Goal: Task Accomplishment & Management: Manage account settings

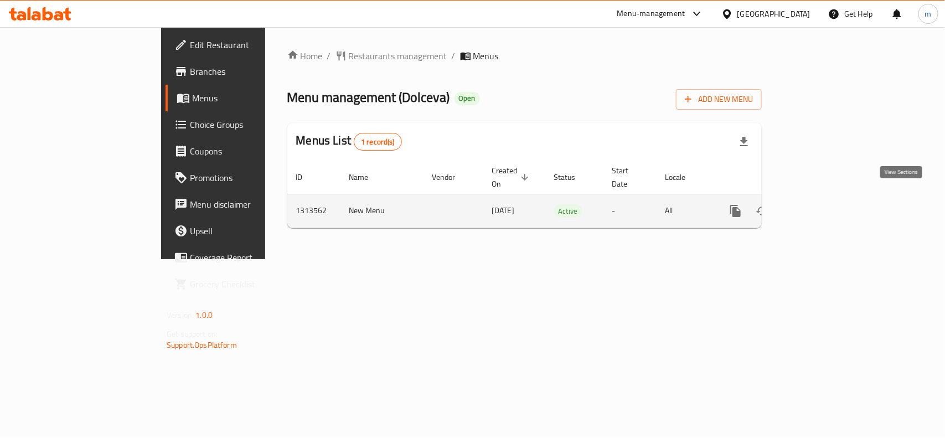
click at [822, 204] on icon "enhanced table" at bounding box center [815, 210] width 13 height 13
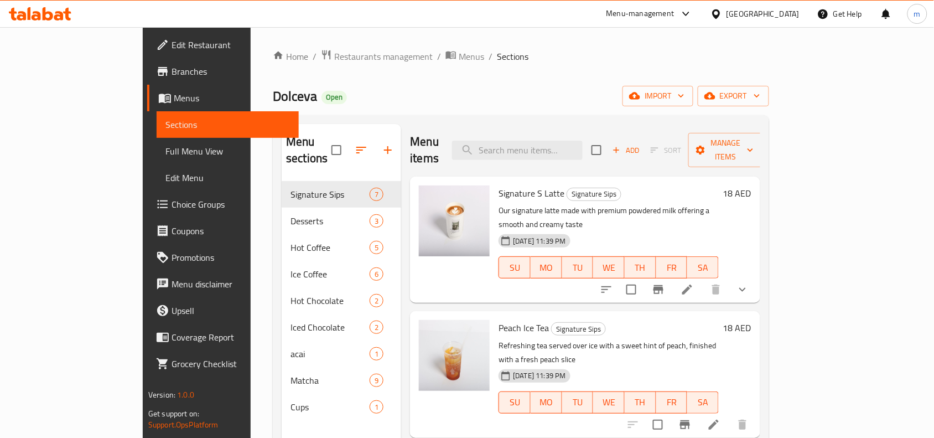
click at [172, 210] on span "Choice Groups" at bounding box center [231, 204] width 118 height 13
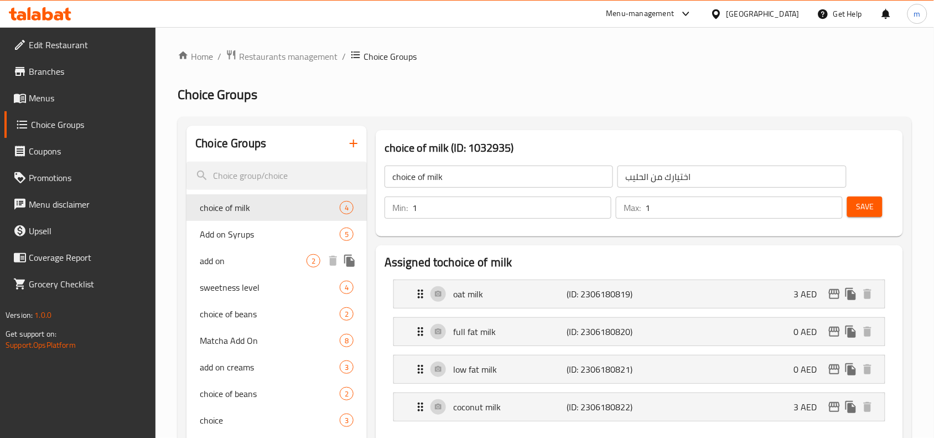
click at [231, 260] on span "add on" at bounding box center [253, 260] width 107 height 13
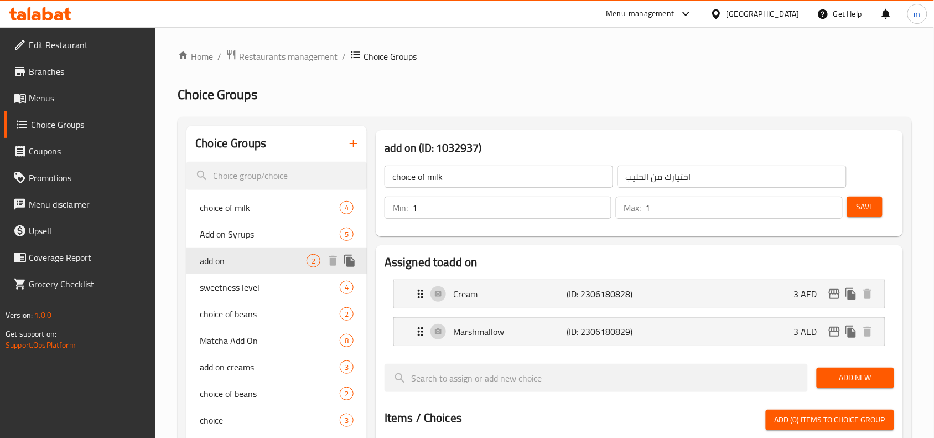
type input "add on"
type input "اضافات"
type input "0"
type input "2"
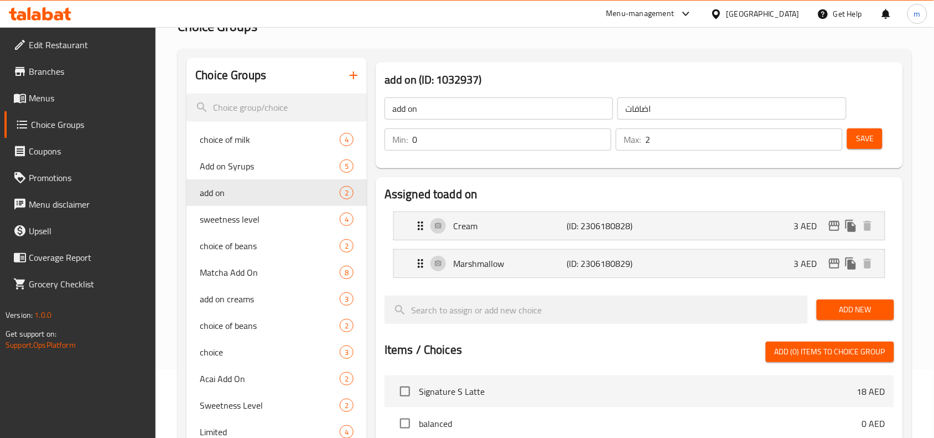
scroll to position [69, 0]
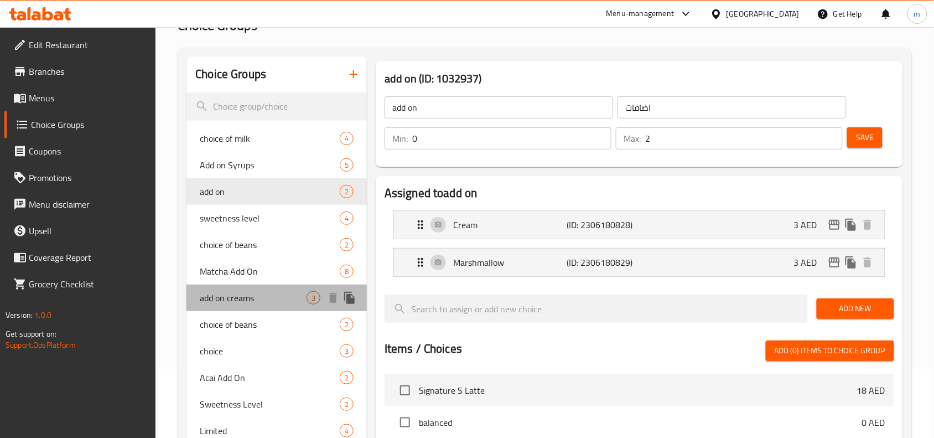
click at [237, 296] on span "add on creams" at bounding box center [253, 297] width 107 height 13
type input "add on creams"
type input "اضافات كريما"
type input "1"
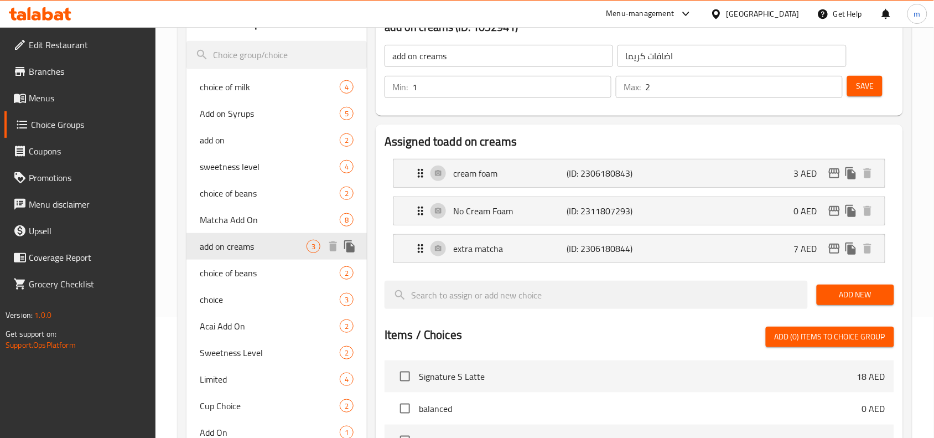
scroll to position [208, 0]
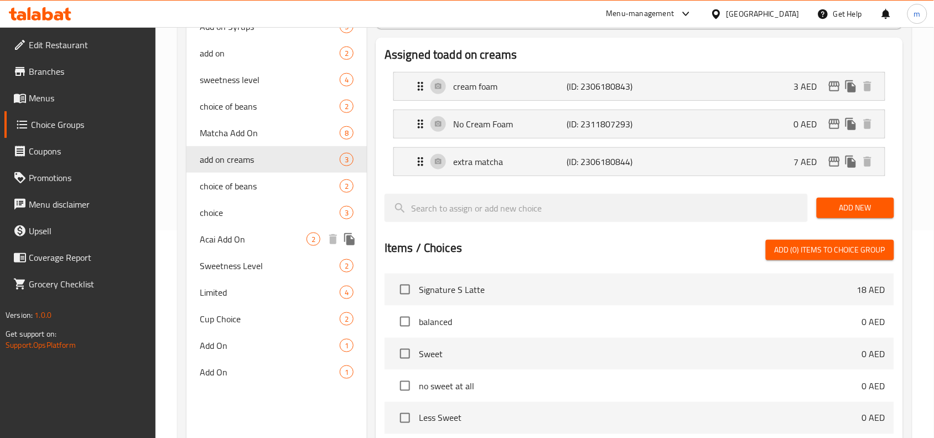
click at [236, 245] on span "Acai Add On" at bounding box center [253, 239] width 107 height 13
type input "Acai Add On"
type input "اضافات"
type input "0"
type input "1"
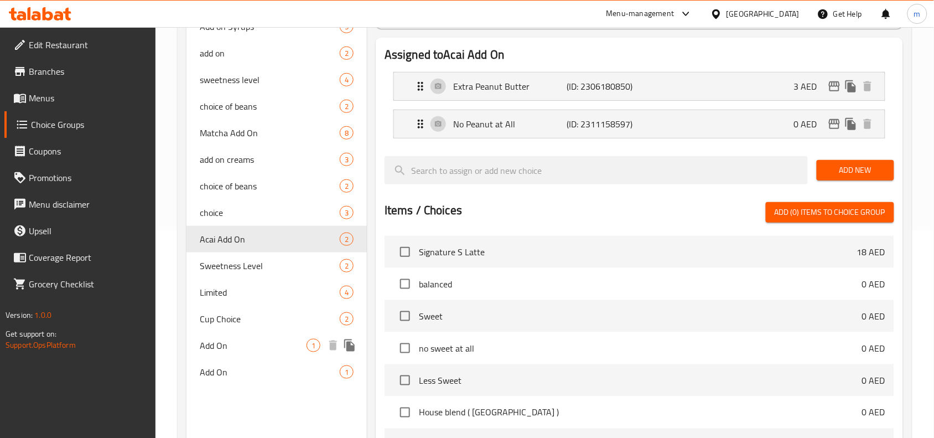
click at [222, 350] on span "Add On" at bounding box center [253, 345] width 107 height 13
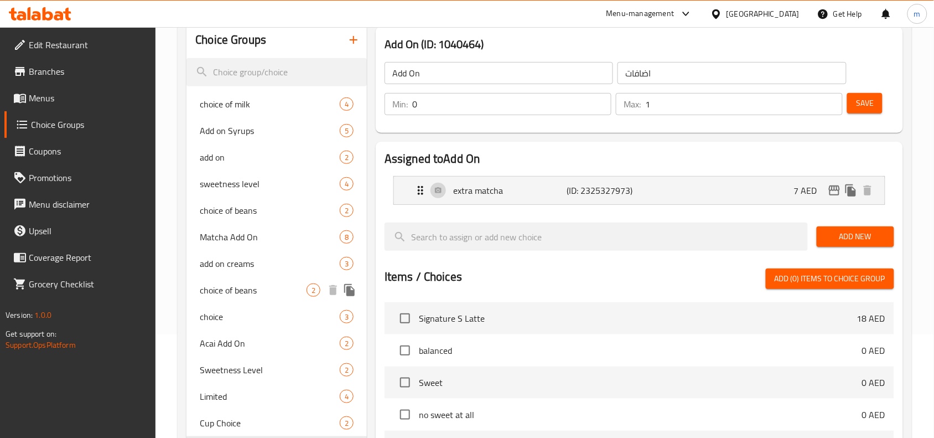
scroll to position [138, 0]
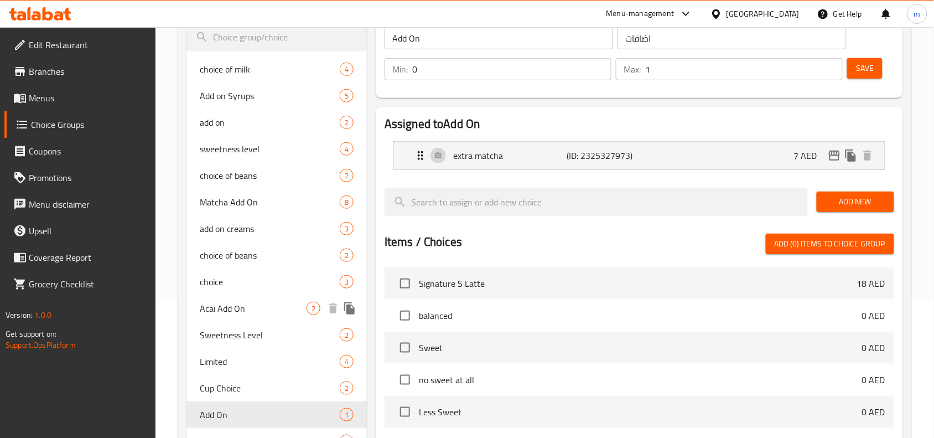
click at [236, 308] on span "Acai Add On" at bounding box center [253, 308] width 107 height 13
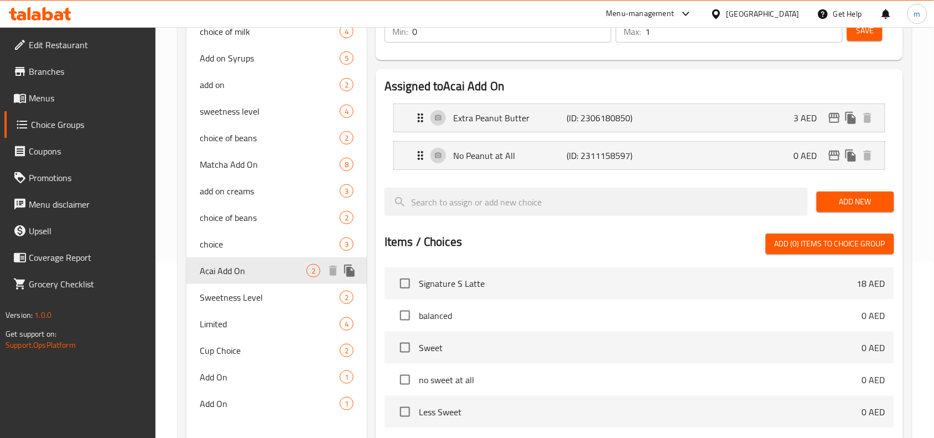
scroll to position [208, 0]
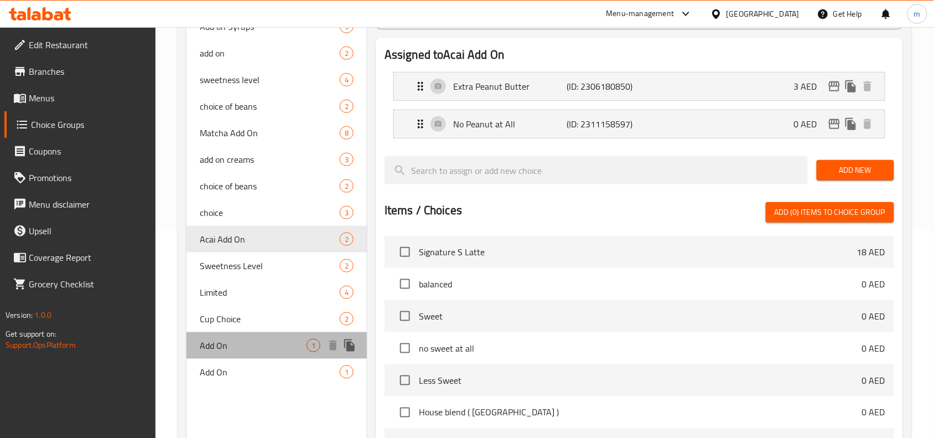
click at [236, 350] on span "Add On" at bounding box center [253, 345] width 107 height 13
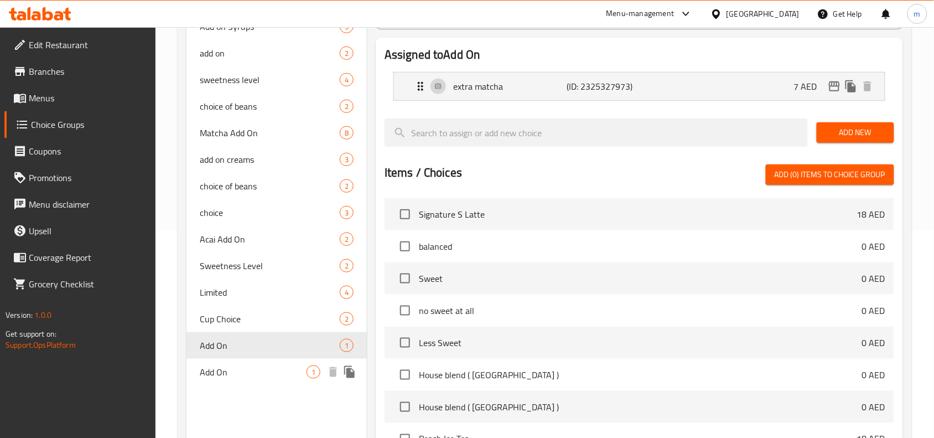
click at [231, 379] on div "Add On 1" at bounding box center [277, 372] width 180 height 27
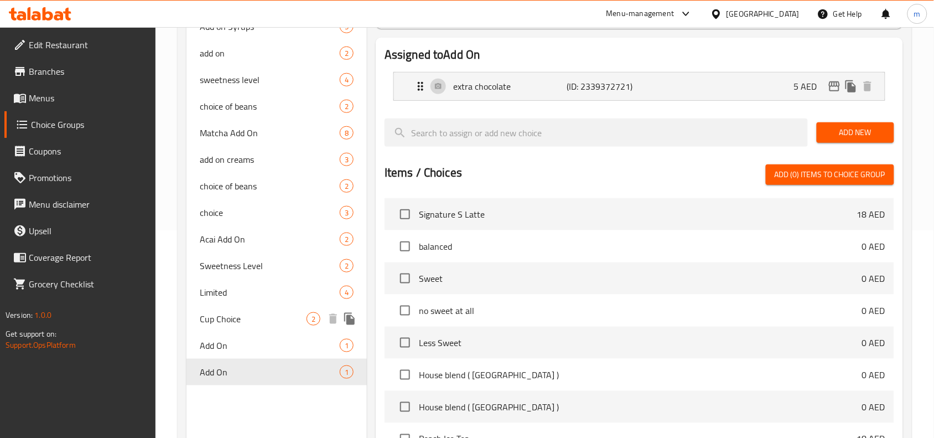
scroll to position [0, 0]
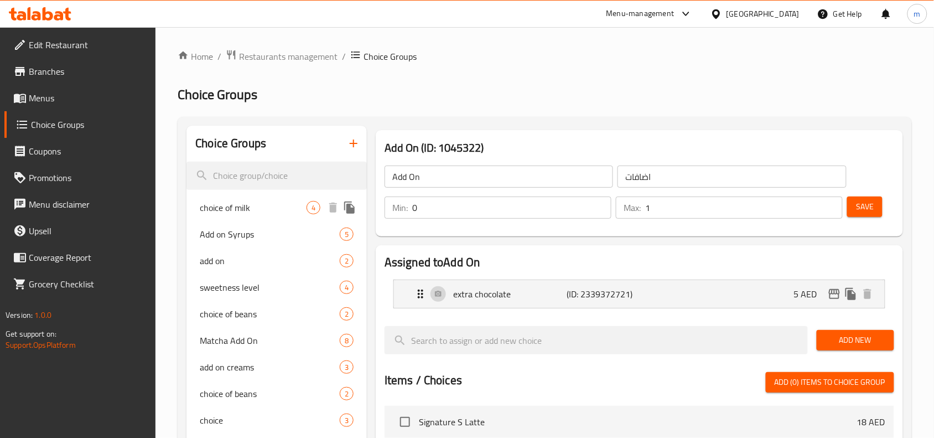
click at [242, 214] on span "choice of milk" at bounding box center [253, 207] width 107 height 13
type input "choice of milk"
type input "اختيارك من الحليب"
type input "1"
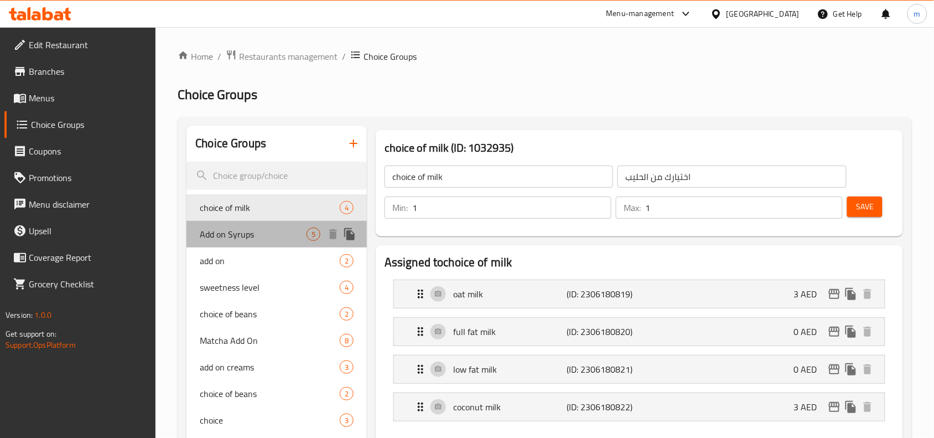
click at [231, 238] on span "Add on Syrups" at bounding box center [253, 234] width 107 height 13
type input "Add on Syrups"
type input "إضافة الشراب"
type input "0"
type input "2"
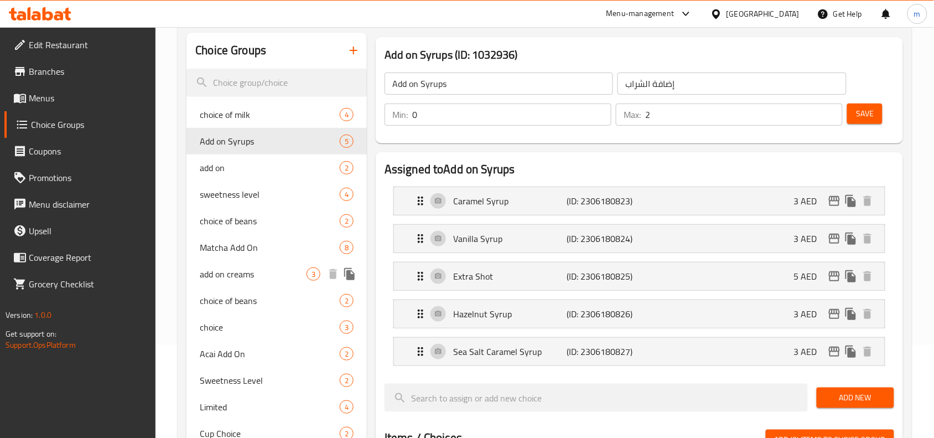
scroll to position [69, 0]
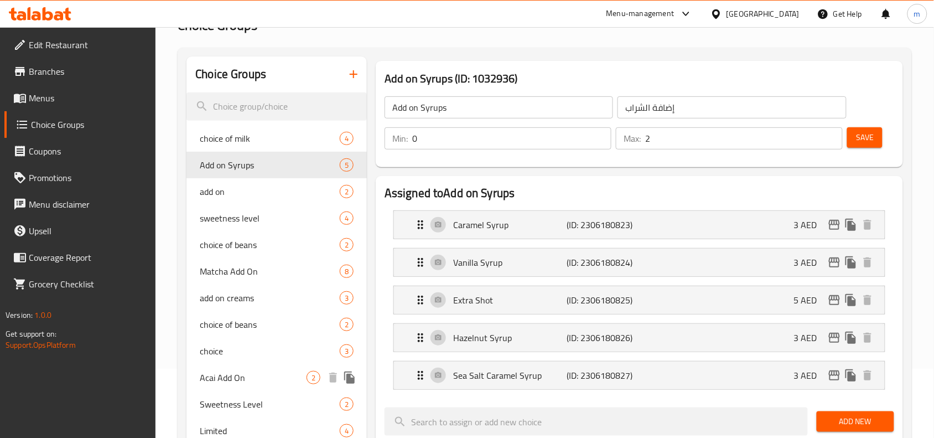
click at [220, 378] on span "Acai Add On" at bounding box center [253, 377] width 107 height 13
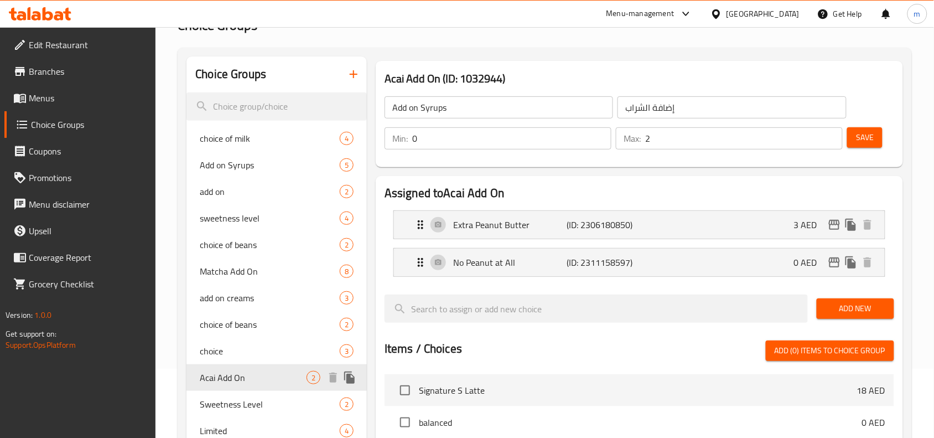
type input "Acai Add On"
type input "اضافات"
type input "1"
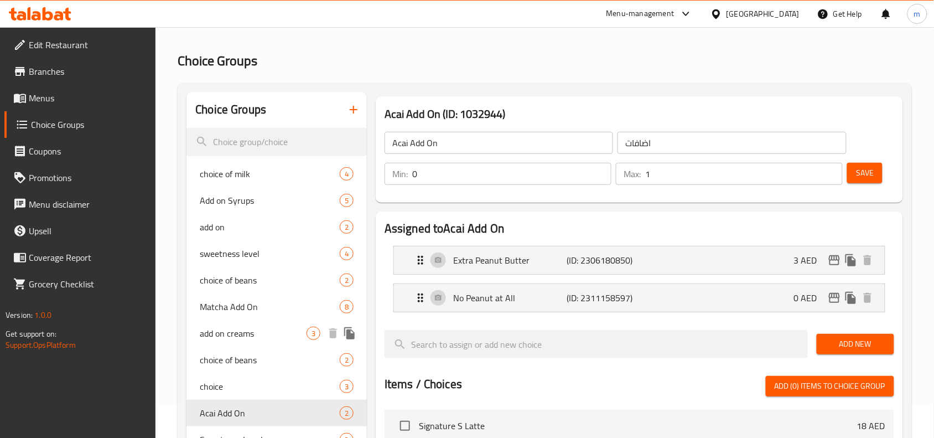
scroll to position [0, 0]
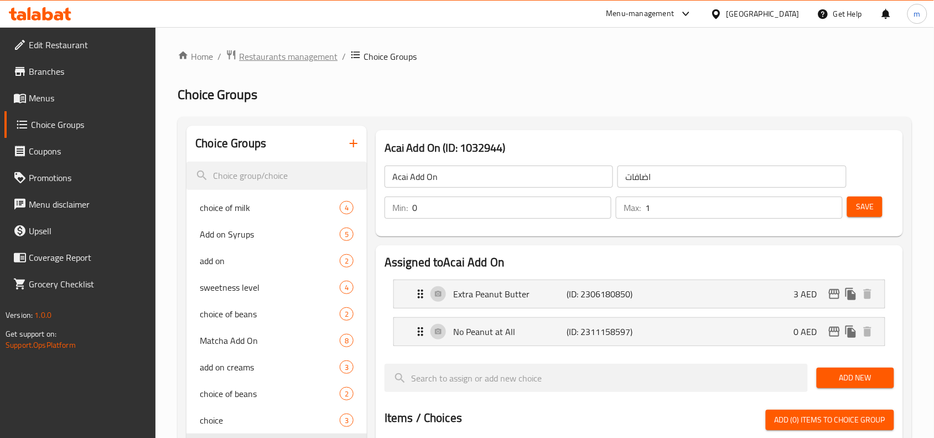
click at [278, 55] on span "Restaurants management" at bounding box center [288, 56] width 99 height 13
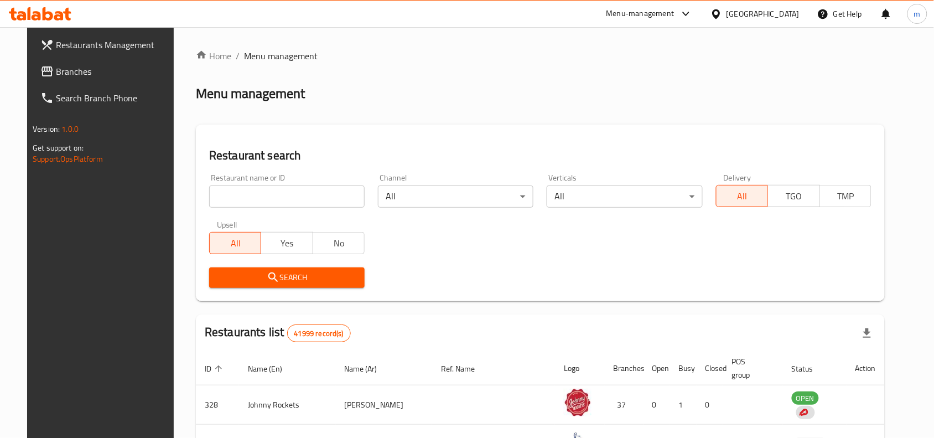
drag, startPoint x: 73, startPoint y: 76, endPoint x: 217, endPoint y: 84, distance: 144.1
click at [73, 76] on span "Branches" at bounding box center [115, 71] width 118 height 13
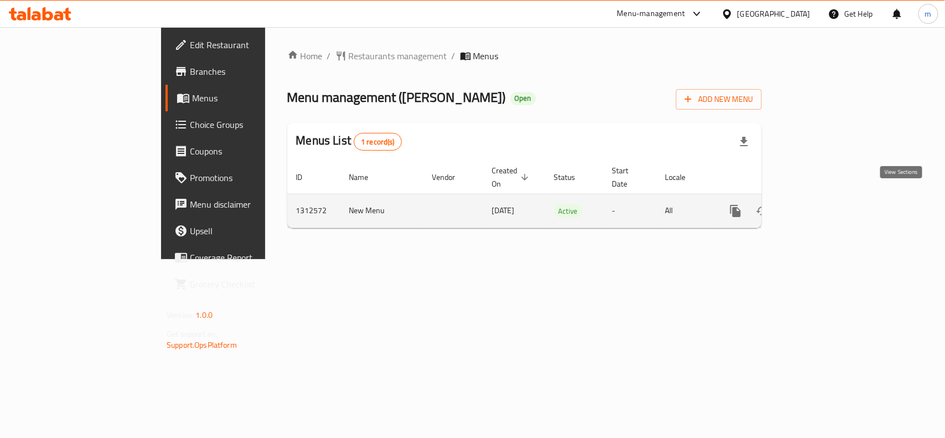
click at [820, 206] on icon "enhanced table" at bounding box center [815, 211] width 10 height 10
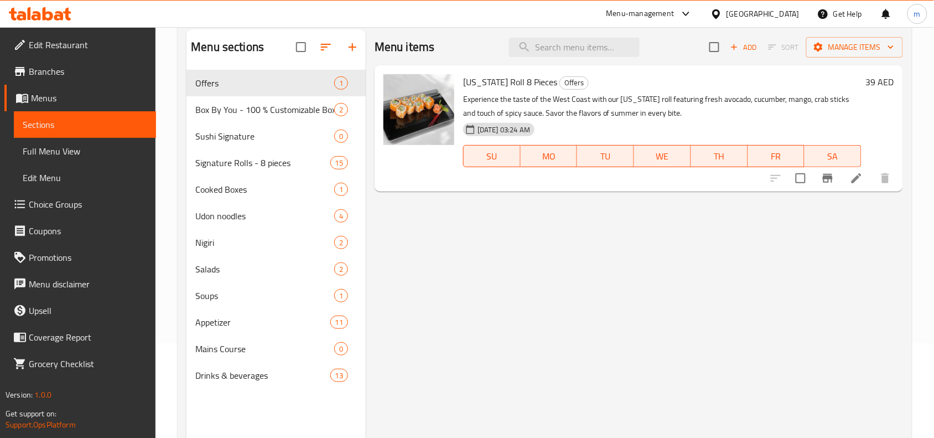
scroll to position [17, 0]
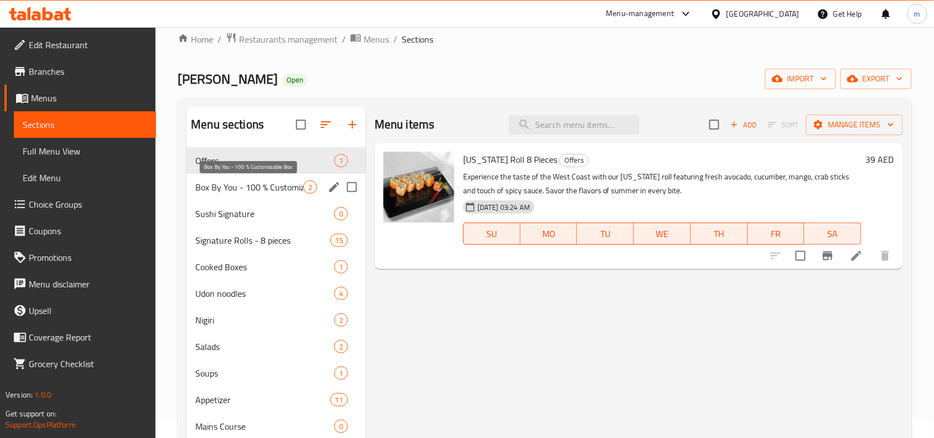
click at [256, 189] on span "Box By You - 100 % Customizable Box" at bounding box center [249, 186] width 108 height 13
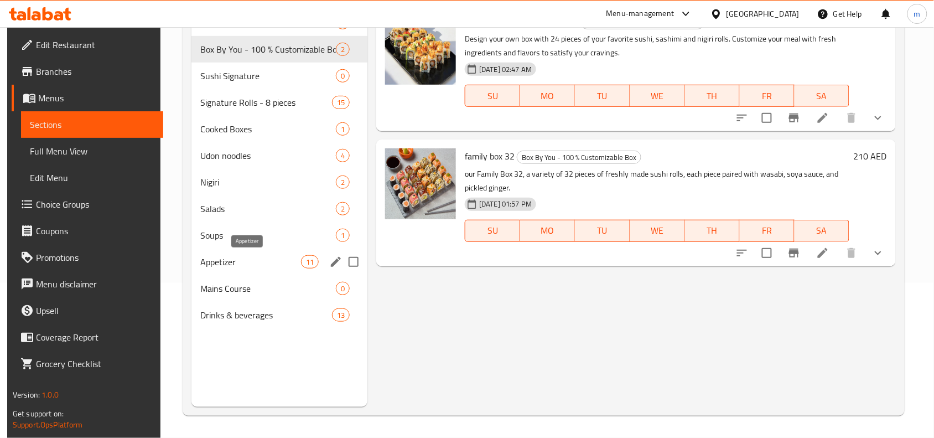
scroll to position [86, 0]
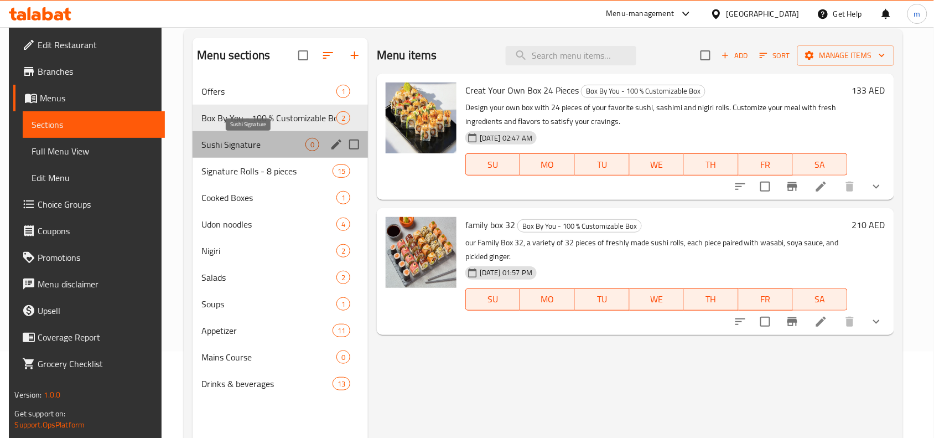
click at [231, 150] on span "Sushi Signature" at bounding box center [254, 144] width 104 height 13
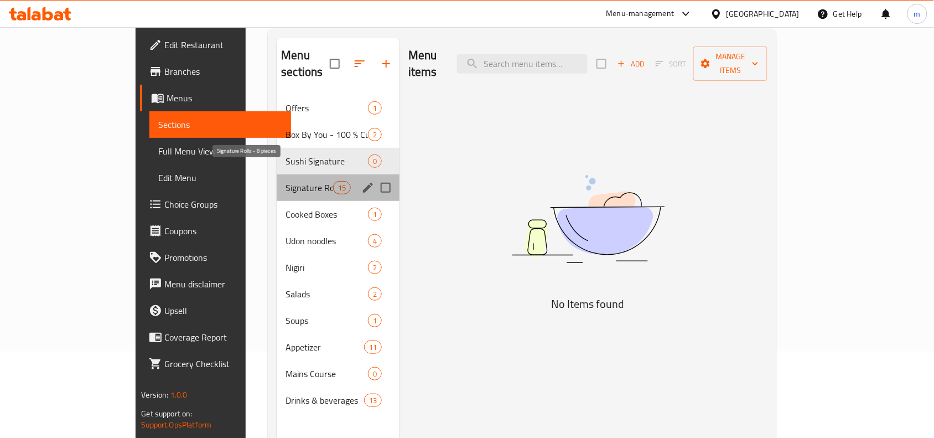
click at [286, 181] on span "Signature Rolls - 8 pieces" at bounding box center [309, 187] width 47 height 13
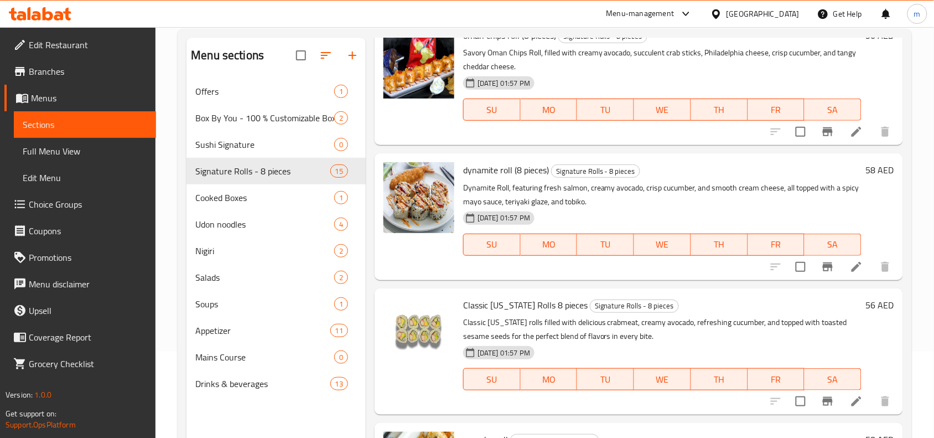
scroll to position [761, 0]
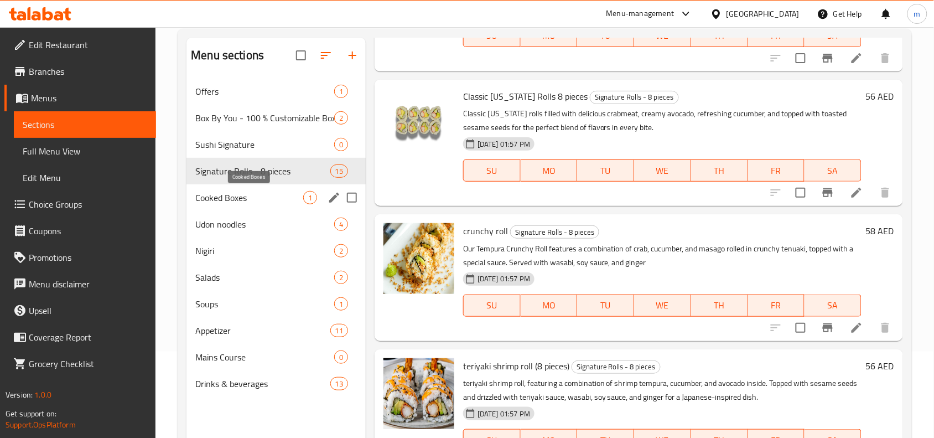
click at [258, 198] on span "Cooked Boxes" at bounding box center [249, 197] width 108 height 13
